Goal: Transaction & Acquisition: Purchase product/service

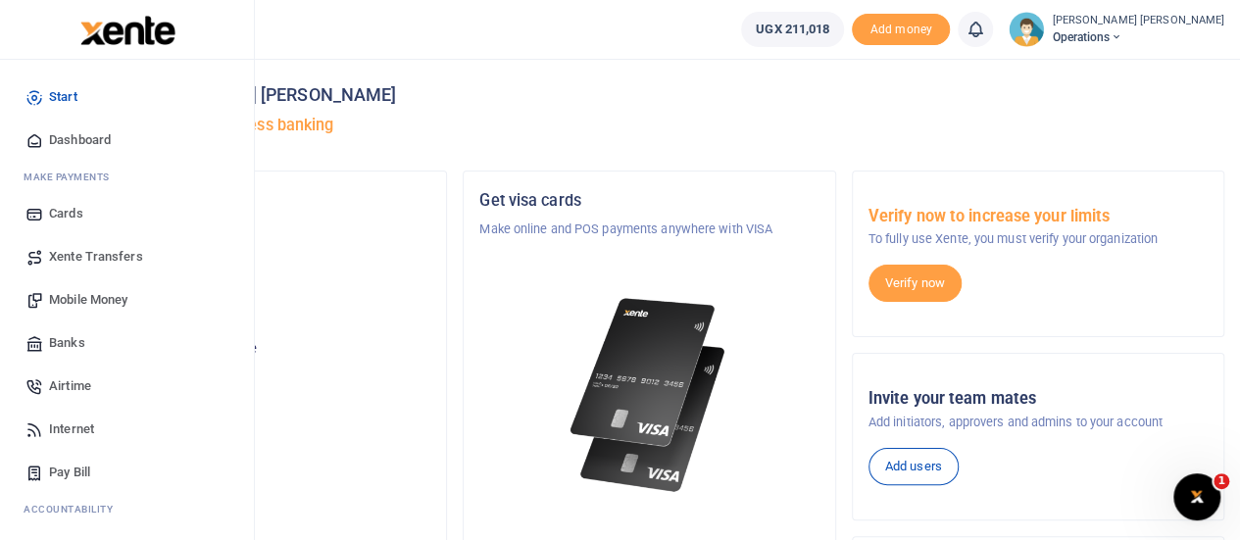
click at [92, 291] on span "Mobile Money" at bounding box center [88, 300] width 78 height 20
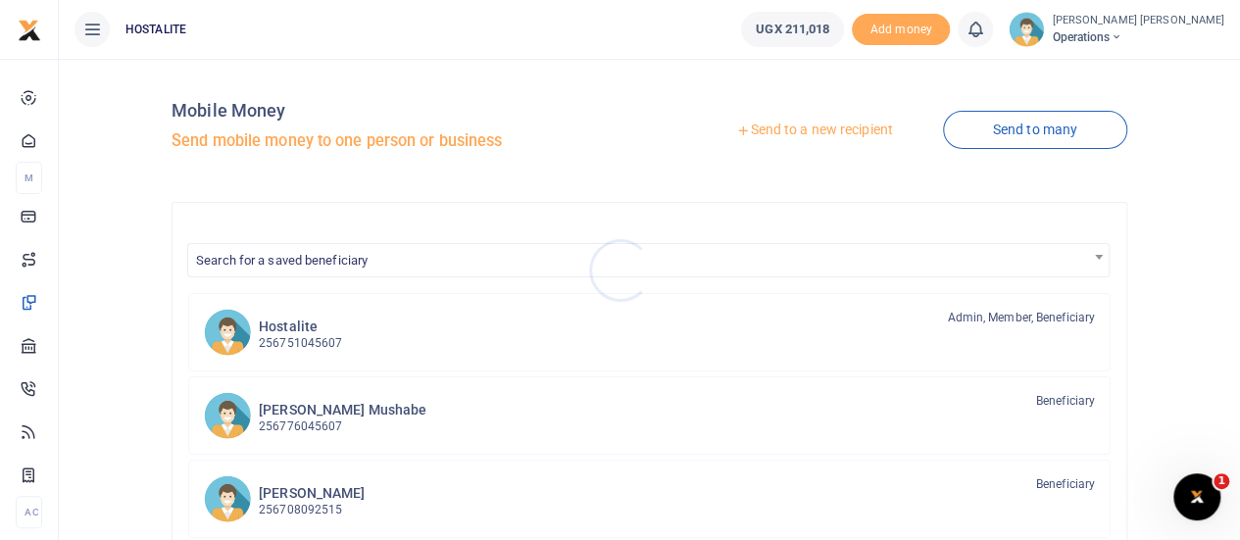
click at [777, 128] on div at bounding box center [620, 270] width 1240 height 540
click at [792, 132] on link "Send to a new recipient" at bounding box center [814, 130] width 256 height 35
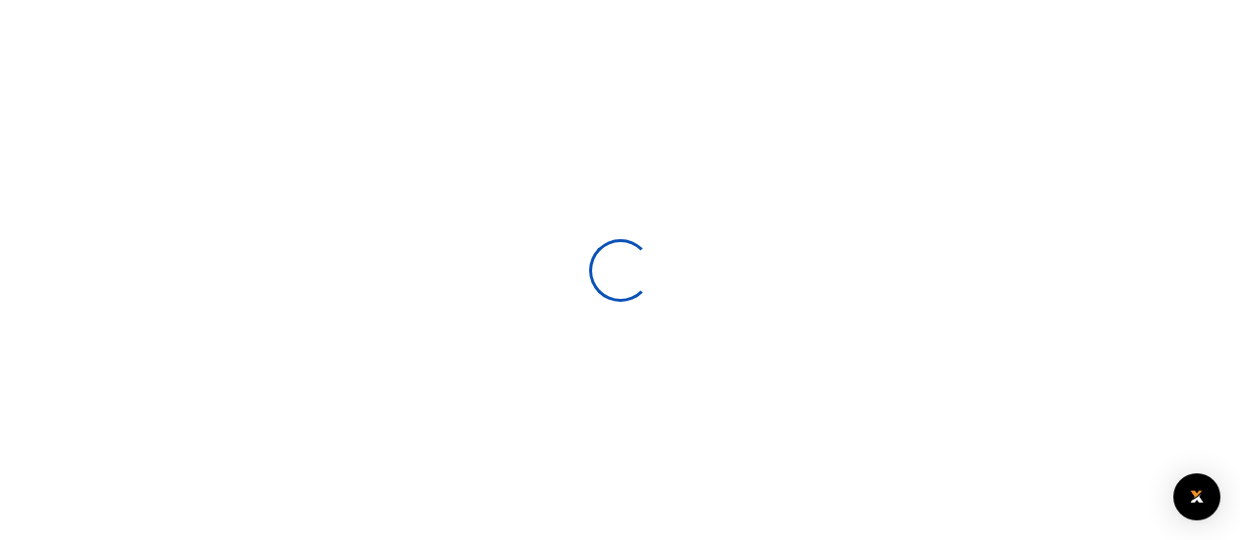
select select
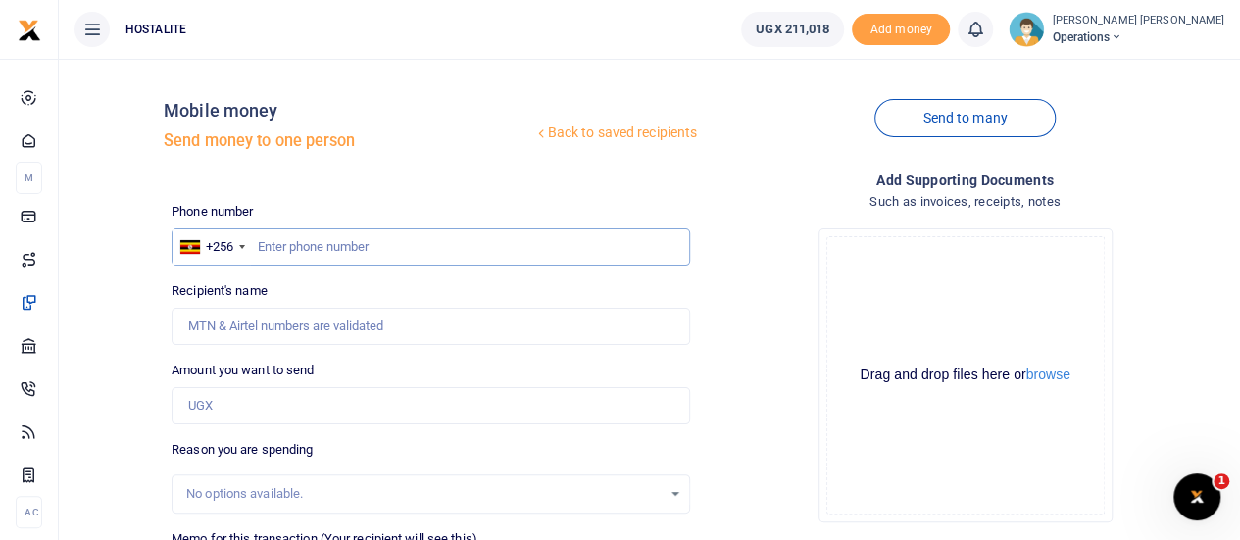
click at [304, 250] on input "text" at bounding box center [431, 246] width 519 height 37
type input "0703746322"
type input "Moses Mahaja"
type input "0703746322"
type input "4"
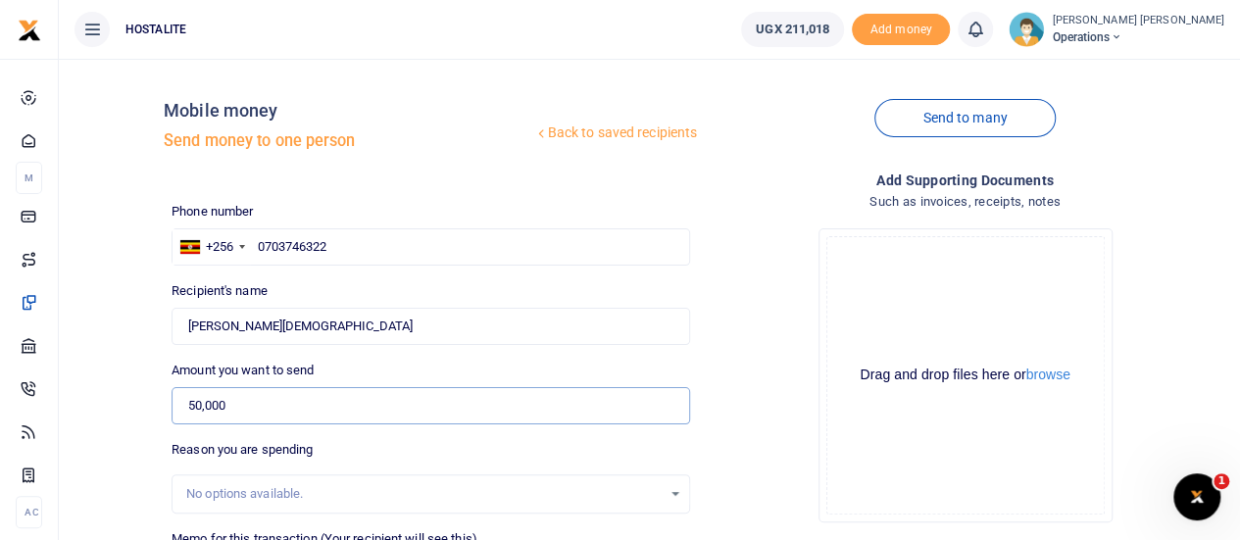
type input "50,000"
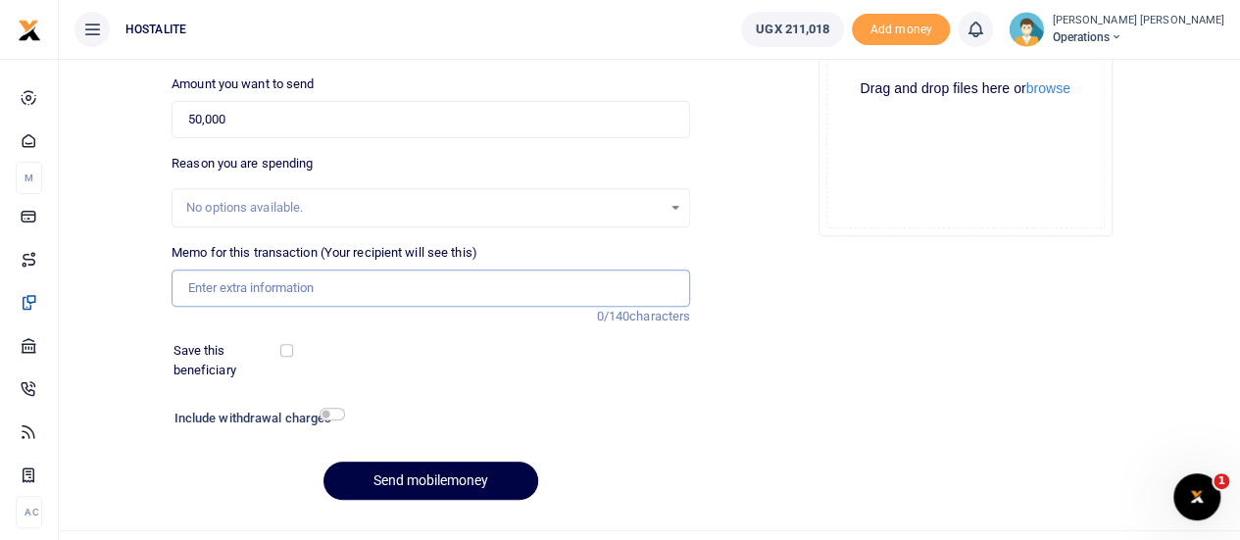
scroll to position [303, 0]
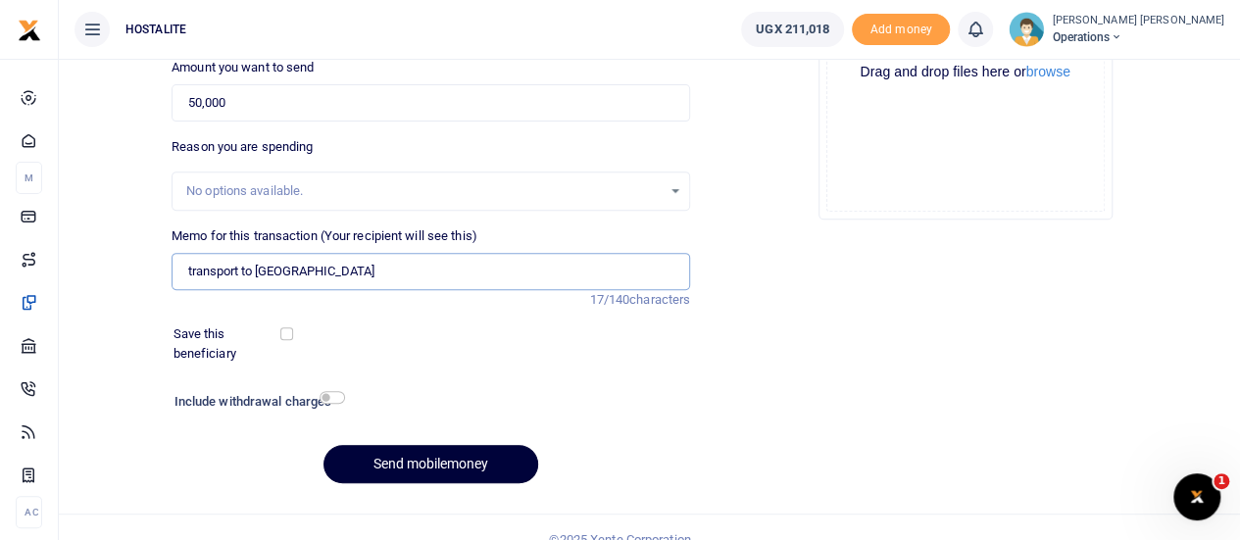
type input "transport to PSFU"
click at [428, 449] on button "Send mobilemoney" at bounding box center [431, 464] width 215 height 38
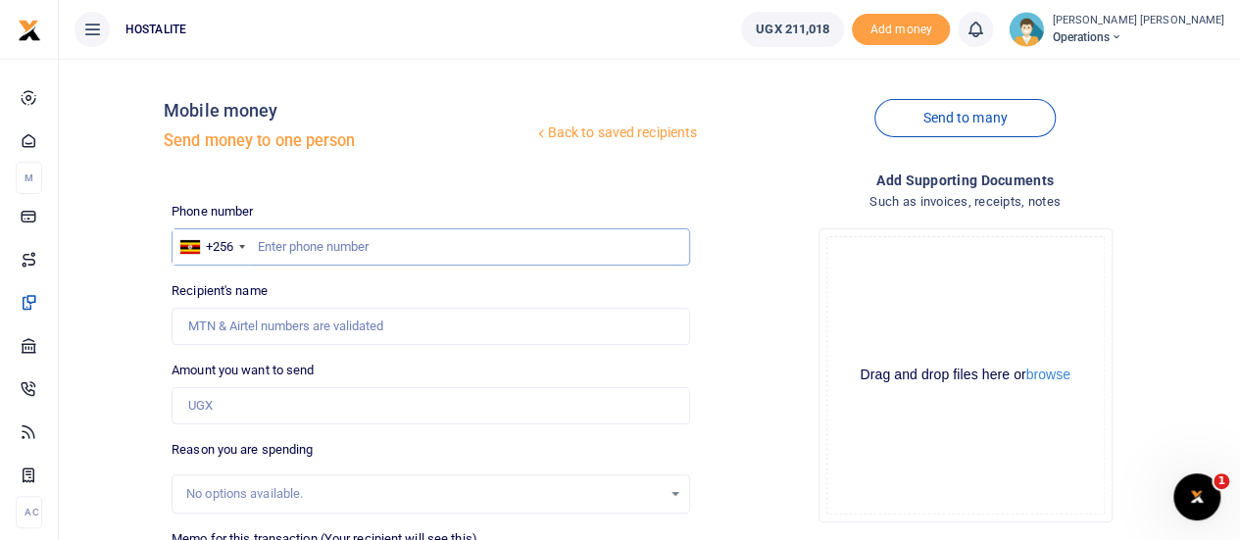
click at [350, 246] on input "text" at bounding box center [431, 246] width 519 height 37
paste input "0769973555"
type input "0769973555"
type input "Medard Nduhukire"
type input "0769973555"
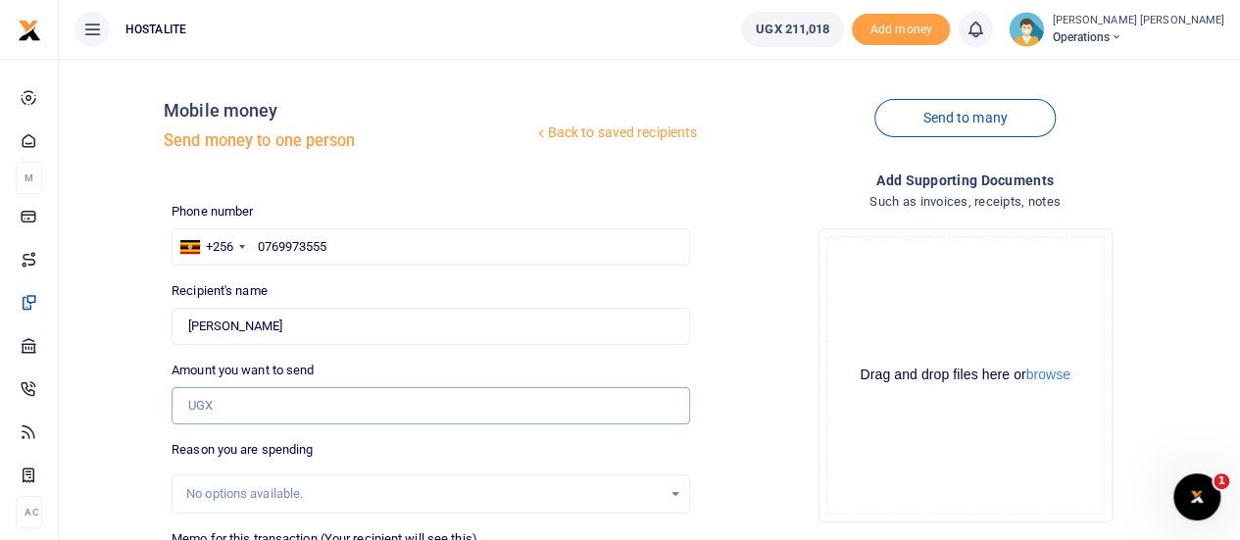
click at [284, 389] on input "Amount you want to send" at bounding box center [431, 405] width 519 height 37
type input "50,000"
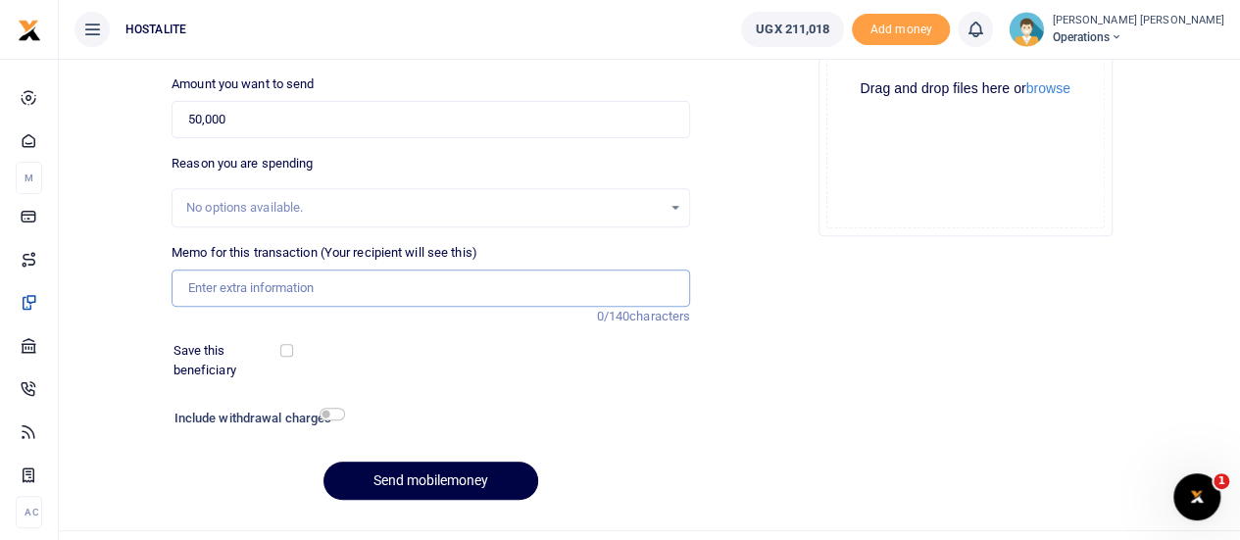
scroll to position [303, 0]
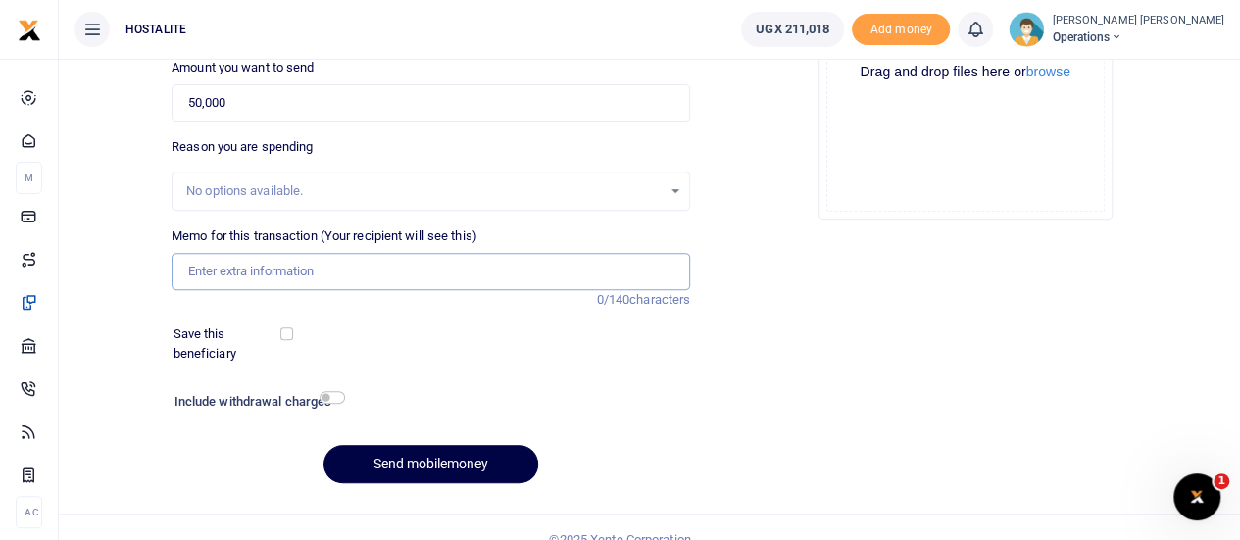
click at [227, 278] on input "Memo for this transaction (Your recipient will see this)" at bounding box center [431, 271] width 519 height 37
type input "transport to PSFU"
click at [424, 463] on button "Send mobilemoney" at bounding box center [431, 464] width 215 height 38
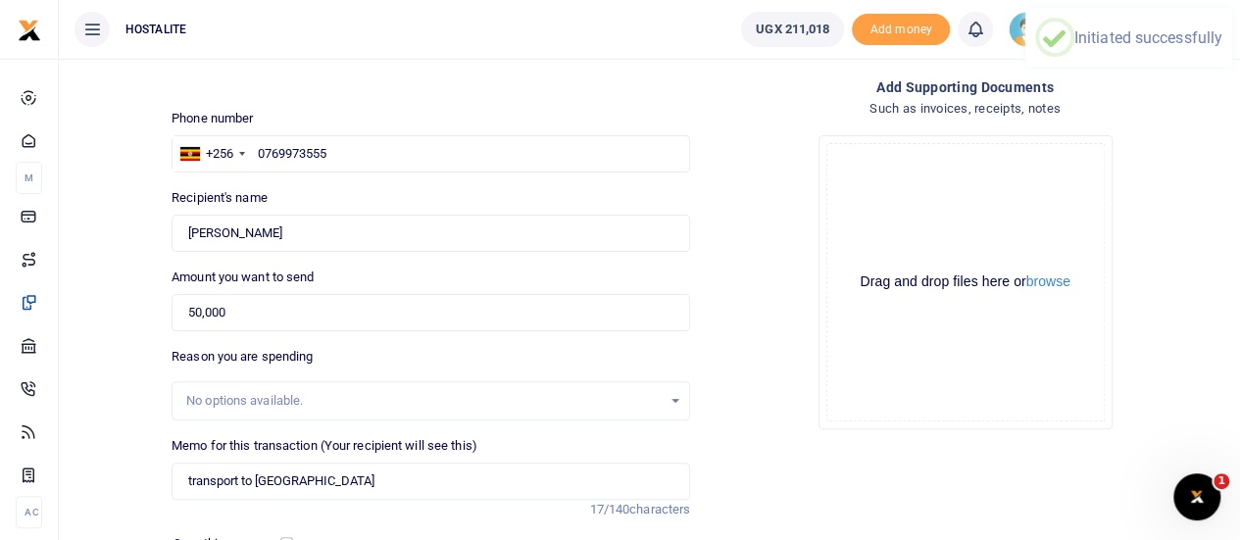
scroll to position [90, 0]
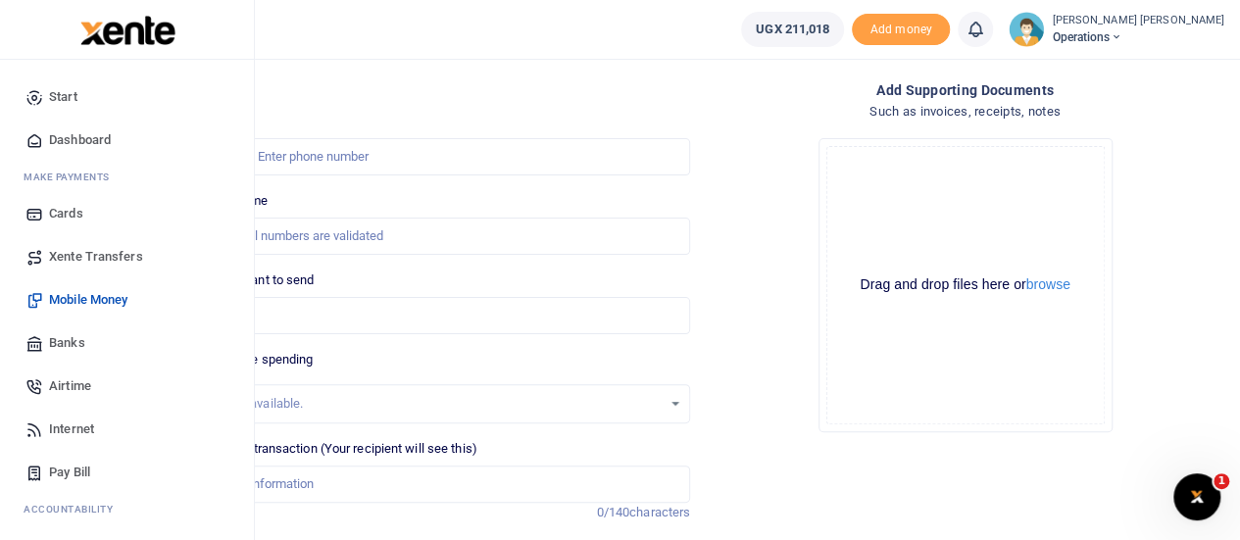
click at [243, 520] on div "Start Dashboard M ake Payments Cards Xente Transfers Mobile Money Banks Airtime…" at bounding box center [127, 380] width 254 height 640
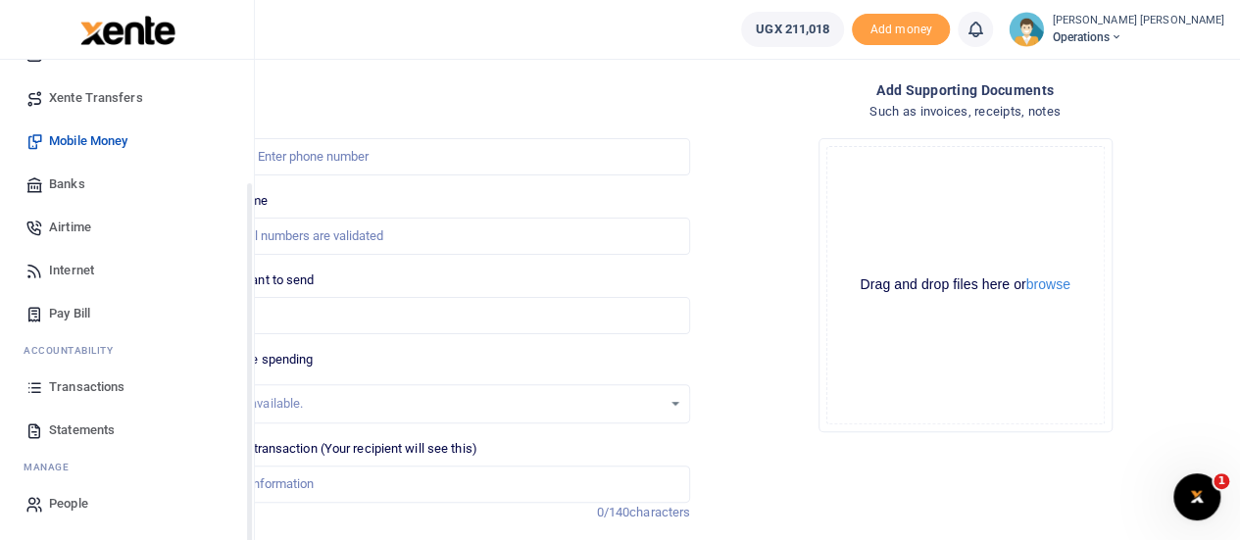
click at [253, 524] on div "Start Dashboard M ake Payments Cards Xente Transfers Mobile Money Banks Airtime…" at bounding box center [127, 221] width 254 height 640
click at [92, 391] on span "Transactions" at bounding box center [87, 388] width 76 height 20
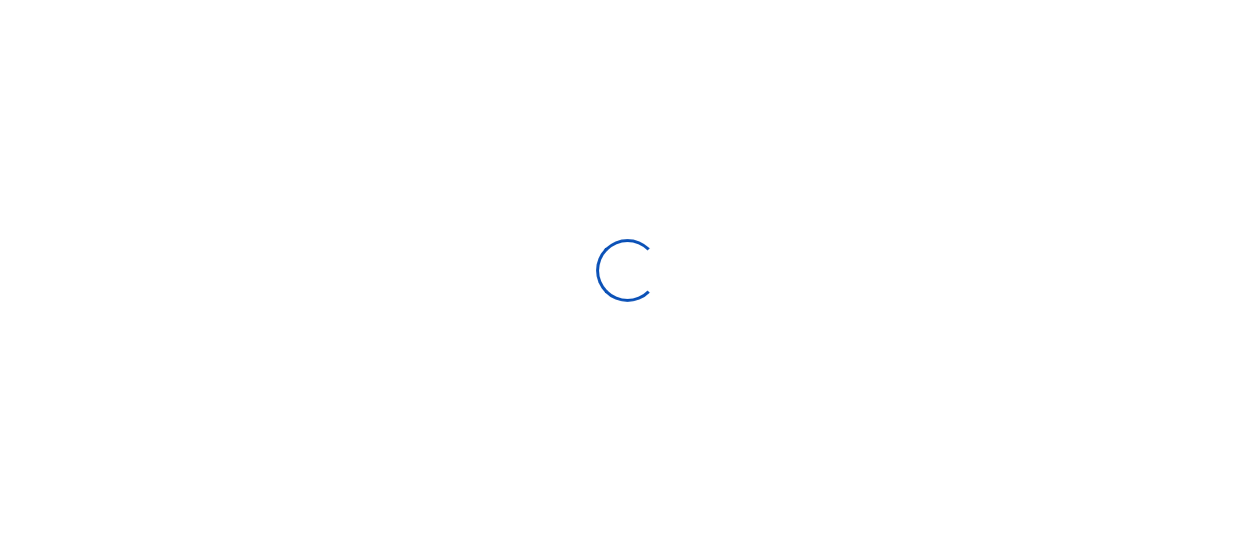
select select
type input "09/01/2025 - 09/30/2025"
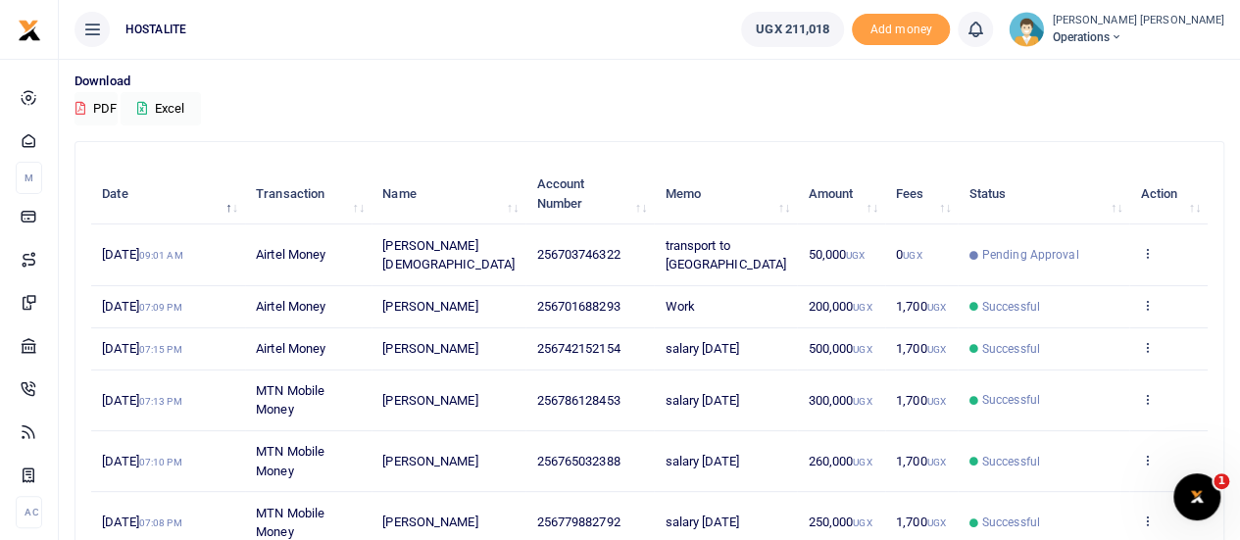
scroll to position [145, 0]
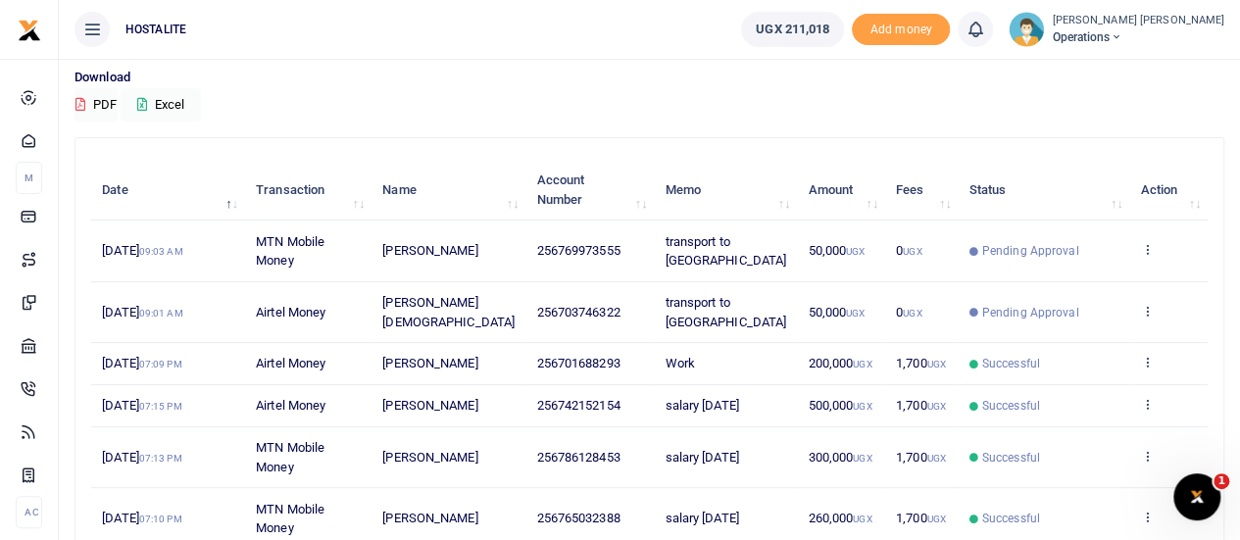
scroll to position [155, 0]
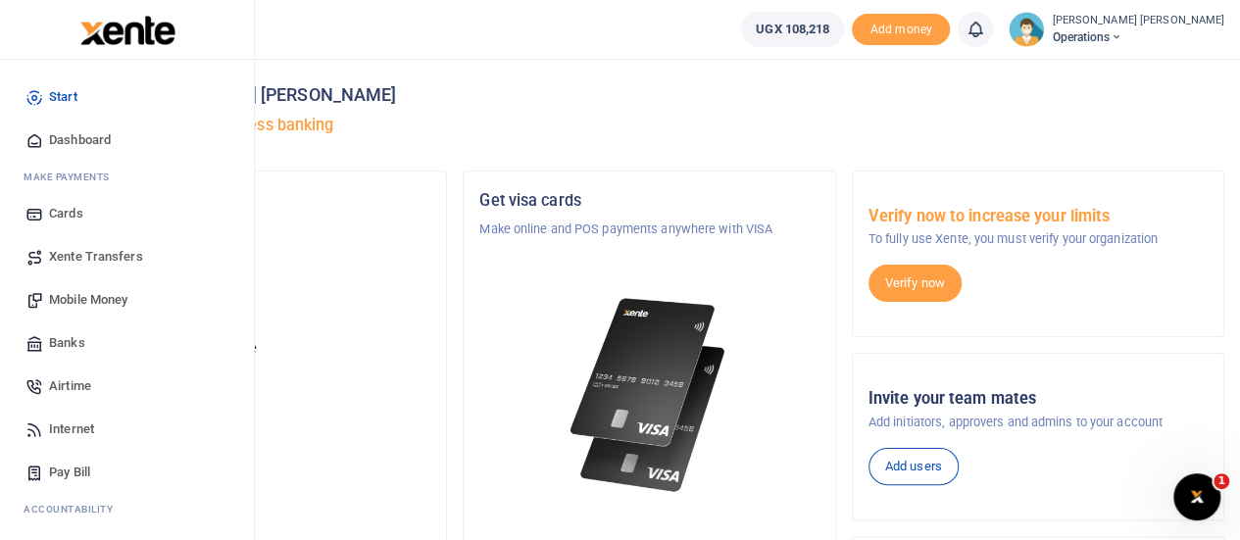
click at [78, 302] on span "Mobile Money" at bounding box center [88, 300] width 78 height 20
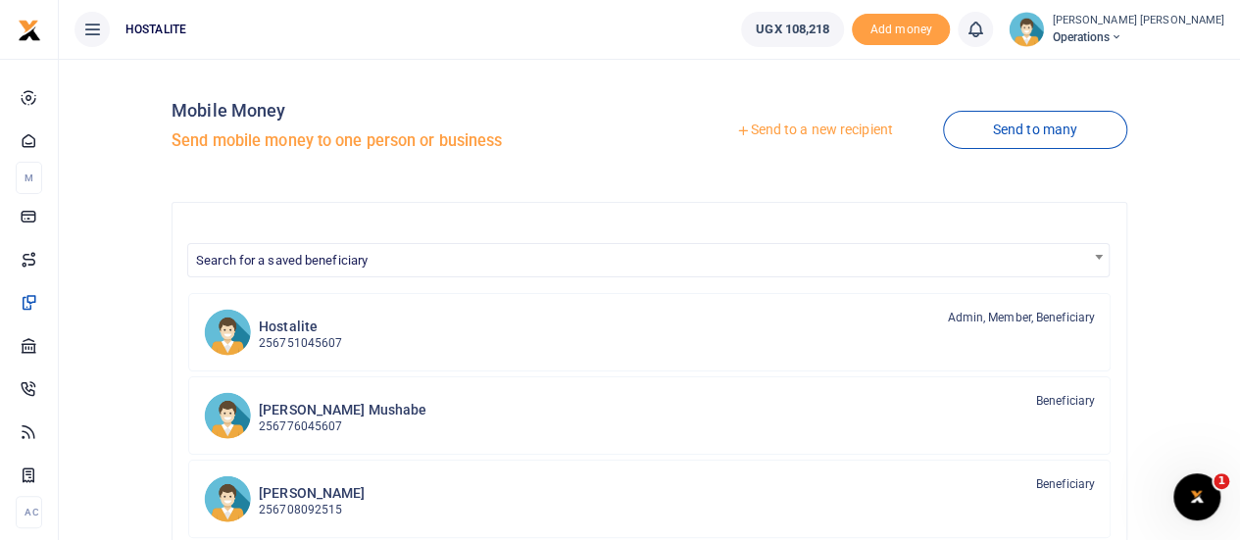
click at [778, 123] on link "Send to a new recipient" at bounding box center [814, 130] width 256 height 35
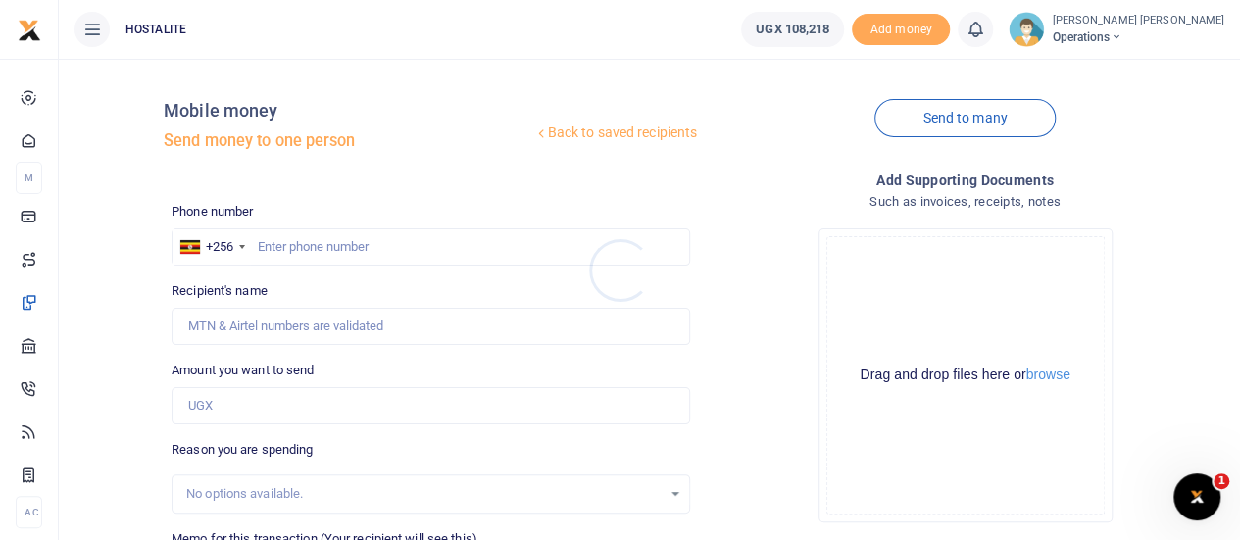
click at [285, 250] on div at bounding box center [620, 270] width 1240 height 540
click at [285, 250] on input "text" at bounding box center [431, 246] width 519 height 37
type input "0704530575"
type input "[PERSON_NAME] Mushabe"
